Goal: Find specific page/section: Find specific page/section

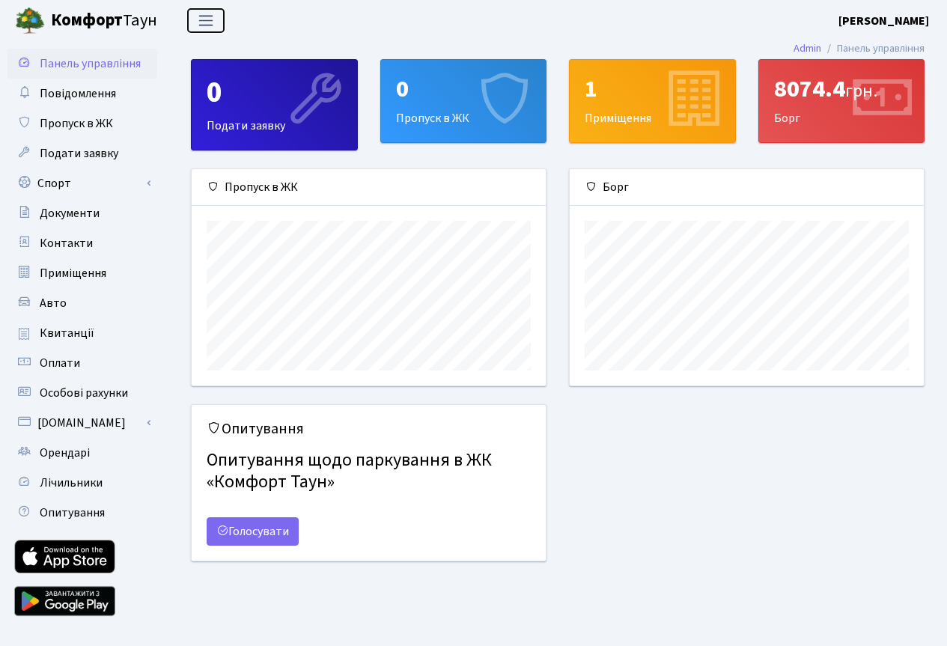
click at [203, 21] on span "Переключити навігацію" at bounding box center [206, 20] width 22 height 17
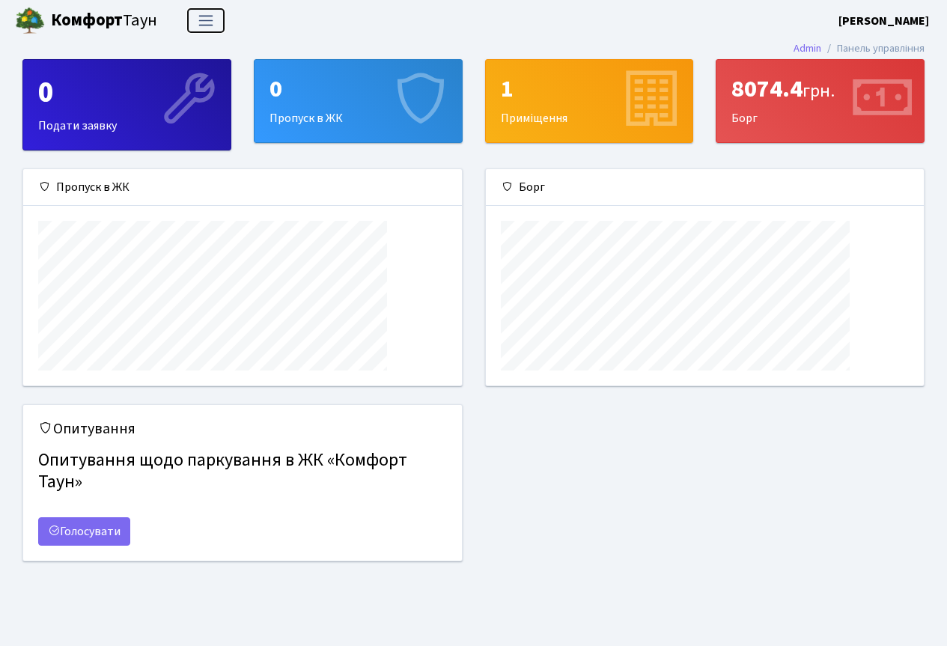
scroll to position [216, 438]
click at [203, 21] on span "Переключити навігацію" at bounding box center [206, 20] width 22 height 17
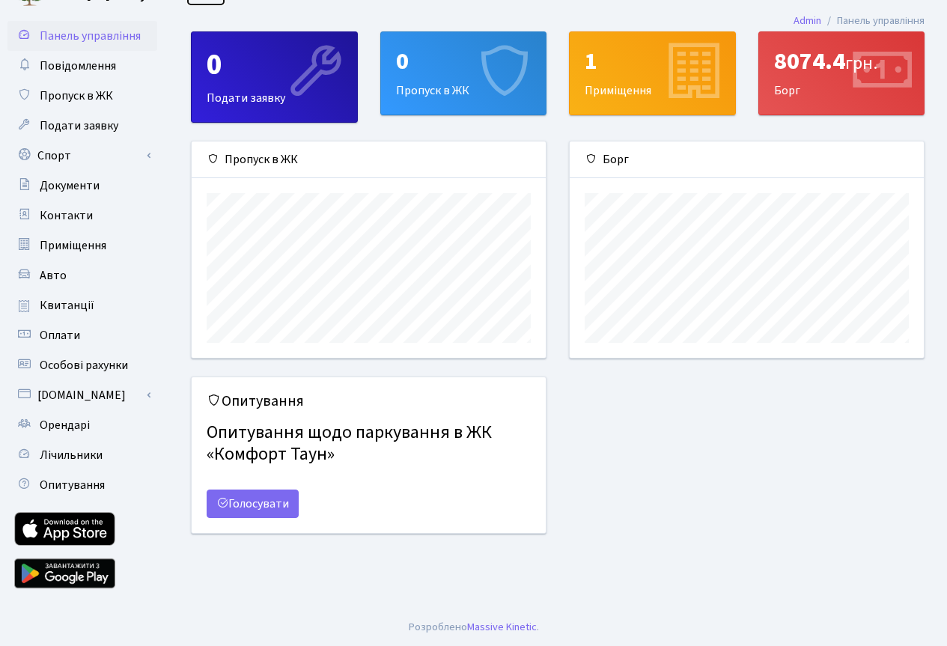
scroll to position [0, 0]
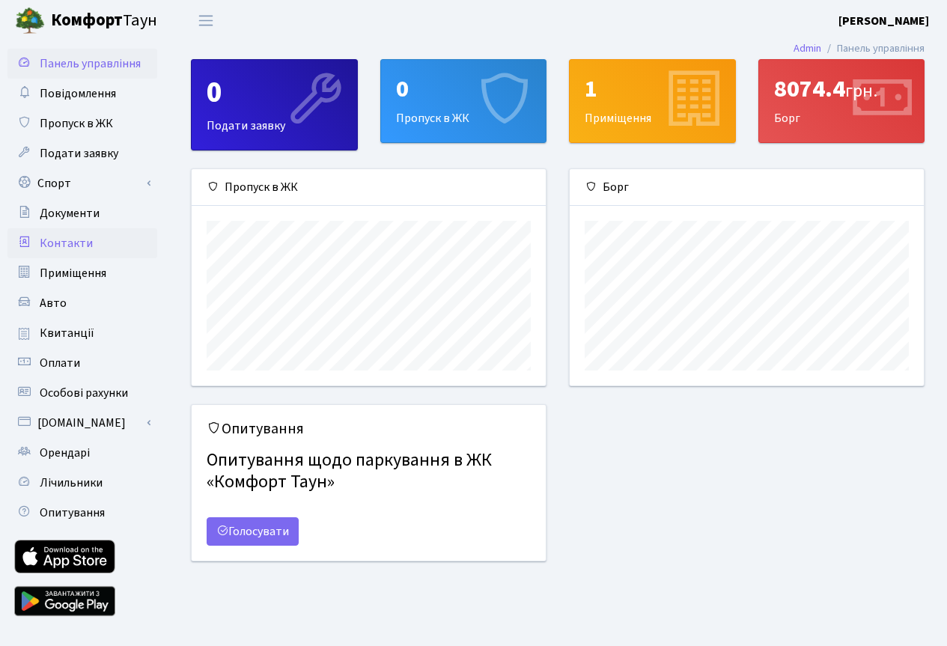
click at [61, 239] on span "Контакти" at bounding box center [66, 243] width 53 height 16
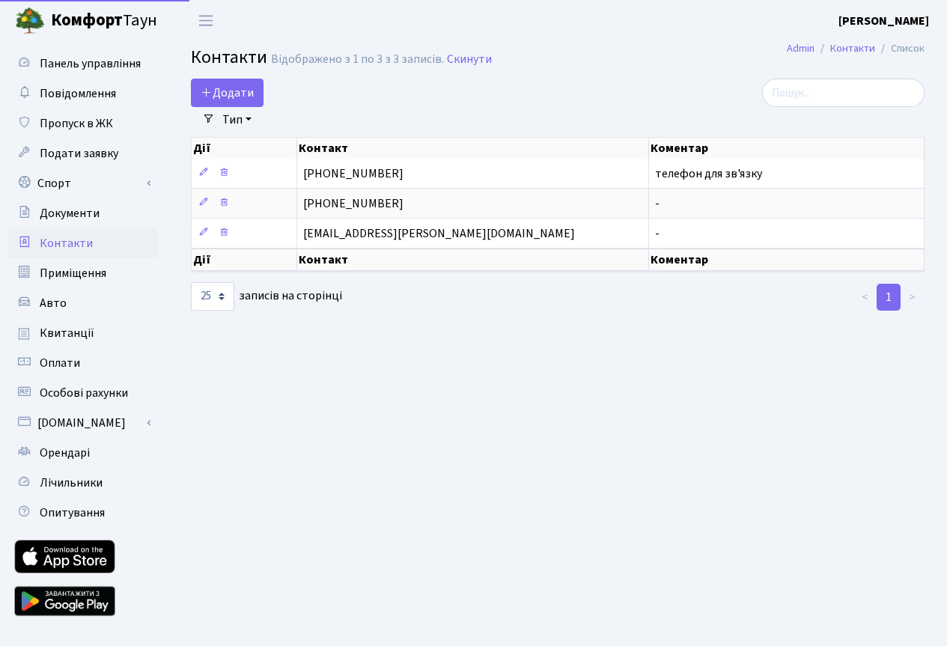
select select "25"
click at [34, 20] on img at bounding box center [30, 21] width 30 height 30
